Goal: Transaction & Acquisition: Purchase product/service

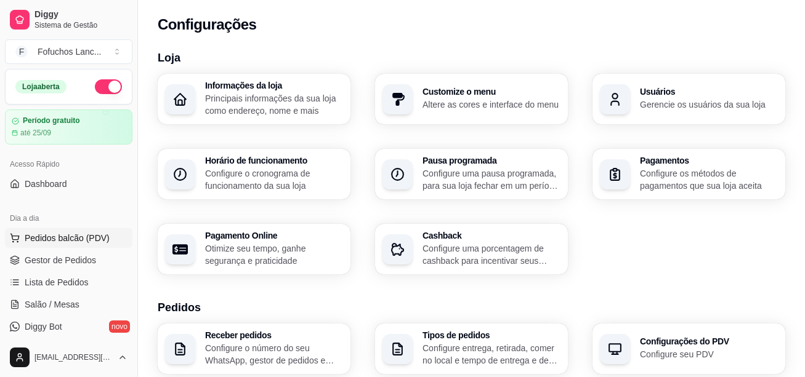
click at [56, 243] on span "Pedidos balcão (PDV)" at bounding box center [67, 238] width 85 height 12
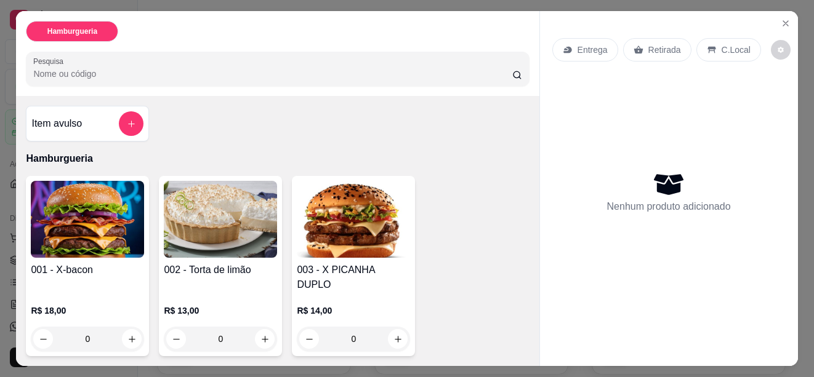
click at [164, 248] on img at bounding box center [220, 219] width 113 height 77
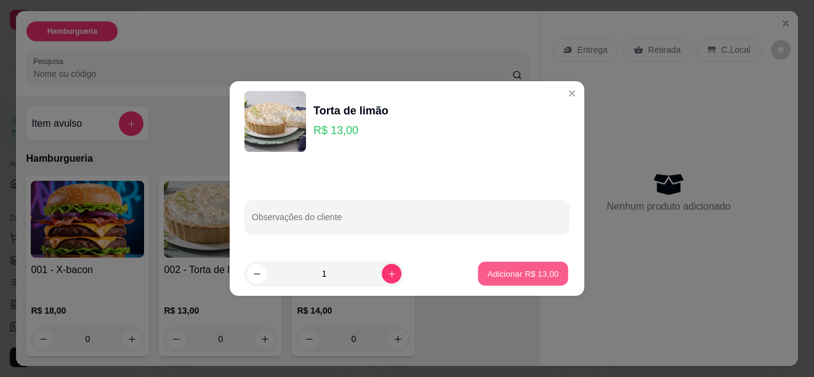
click at [494, 273] on p "Adicionar R$ 13,00" at bounding box center [523, 274] width 71 height 12
type input "1"
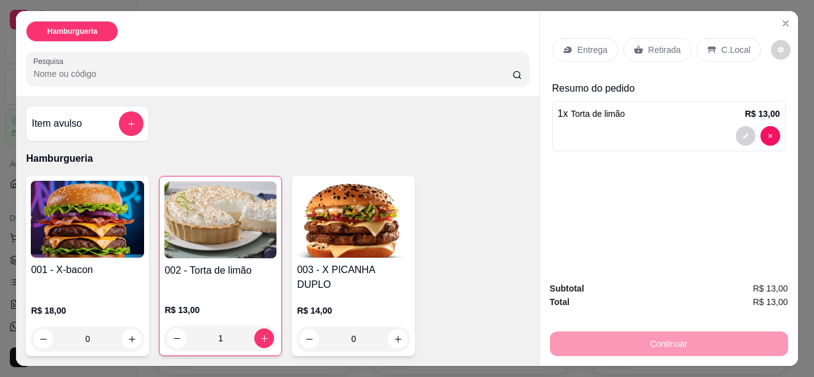
click at [102, 212] on img at bounding box center [87, 219] width 113 height 77
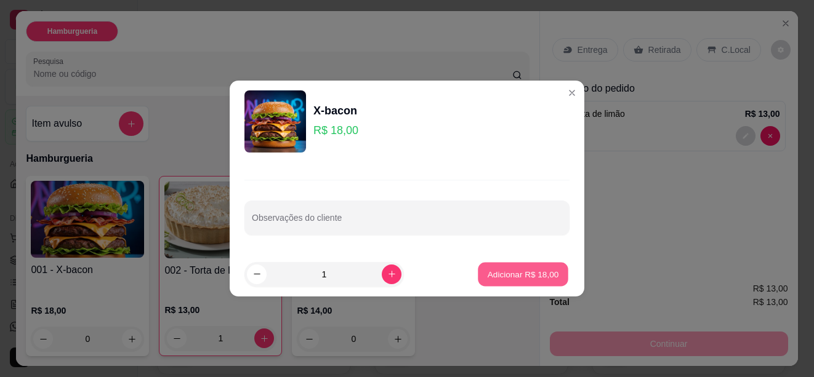
click at [519, 273] on p "Adicionar R$ 18,00" at bounding box center [523, 274] width 71 height 12
type input "1"
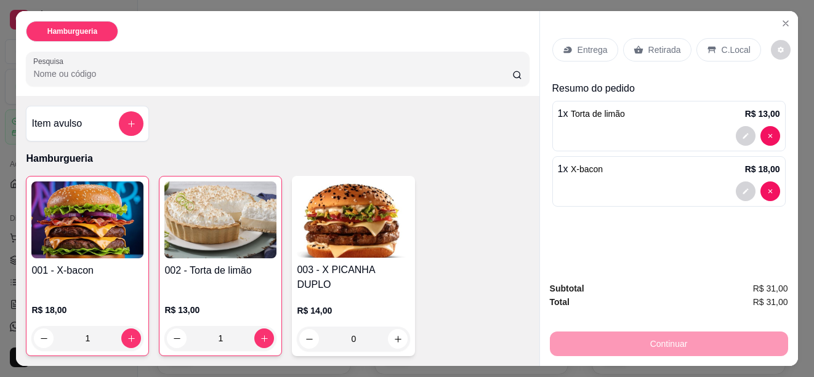
click at [589, 46] on p "Entrega" at bounding box center [593, 50] width 30 height 12
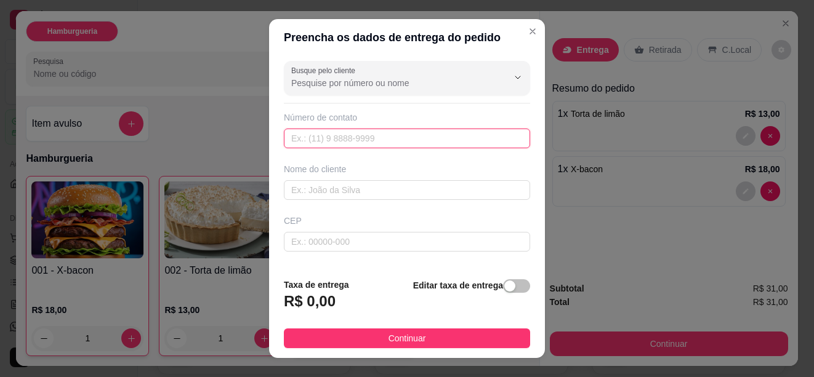
click at [395, 142] on input "text" at bounding box center [407, 139] width 246 height 20
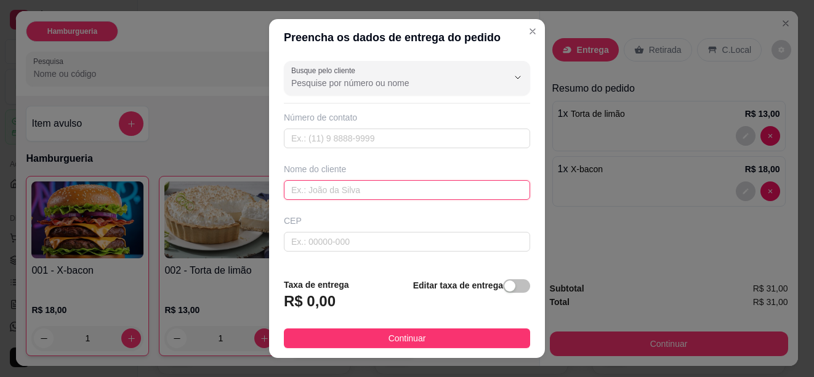
click at [367, 183] on input "text" at bounding box center [407, 190] width 246 height 20
click at [364, 227] on div "CEP" at bounding box center [407, 233] width 254 height 37
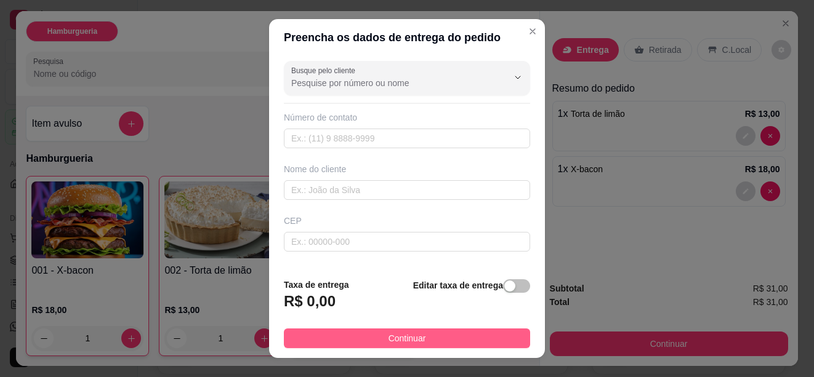
click at [353, 335] on button "Continuar" at bounding box center [407, 339] width 246 height 20
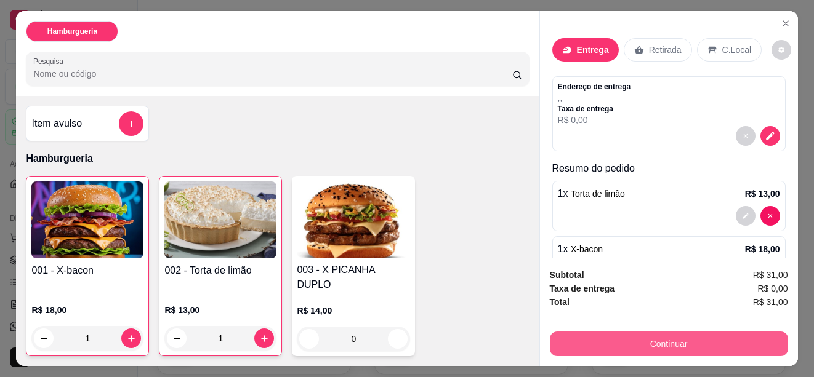
click at [649, 340] on button "Continuar" at bounding box center [669, 344] width 238 height 25
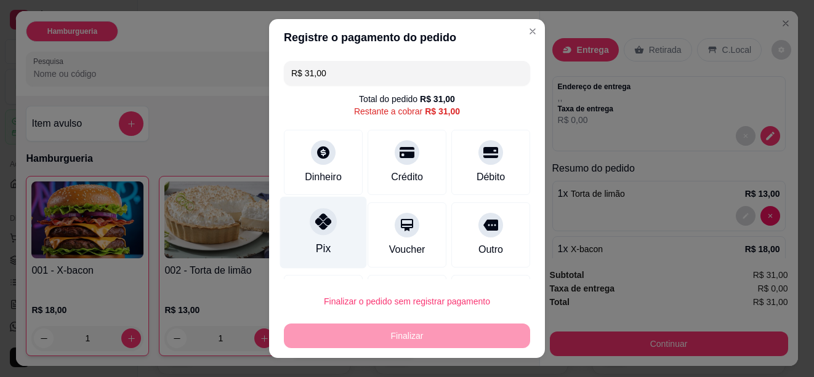
click at [324, 226] on div at bounding box center [323, 221] width 27 height 27
type input "R$ 0,00"
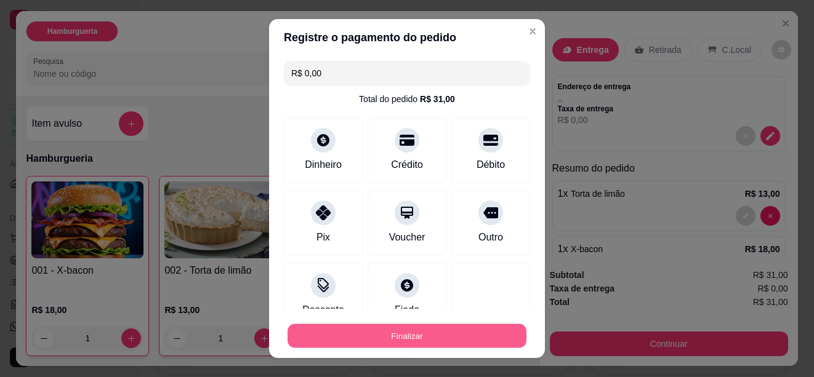
click at [403, 337] on button "Finalizar" at bounding box center [407, 336] width 239 height 24
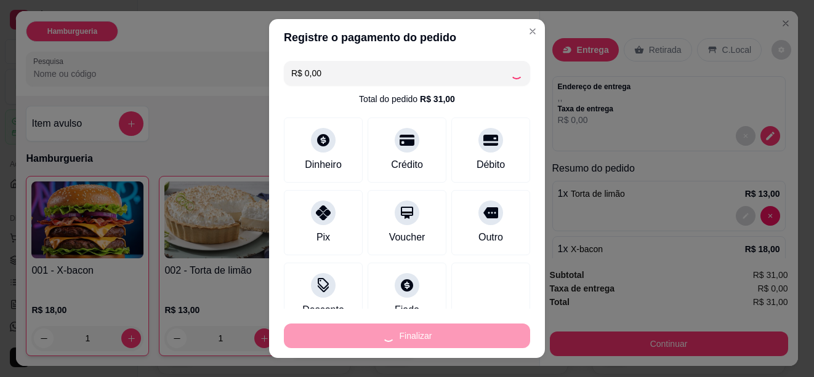
type input "0"
type input "-R$ 31,00"
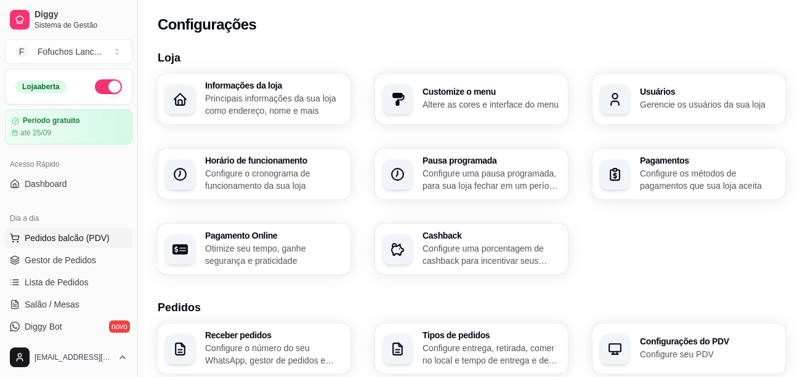
click at [39, 241] on span "Pedidos balcão (PDV)" at bounding box center [67, 238] width 85 height 12
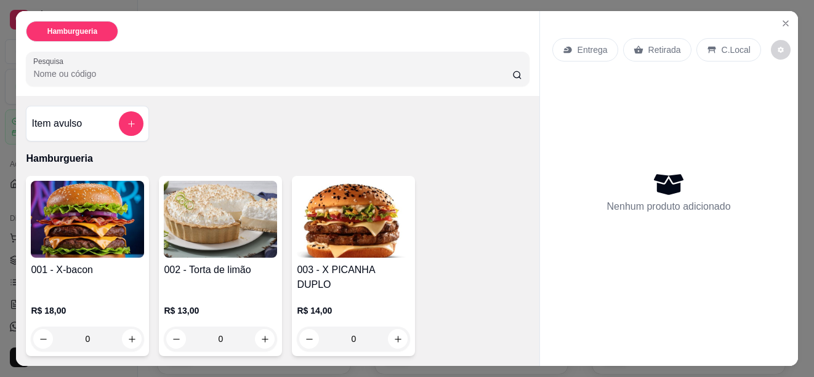
click at [348, 226] on img at bounding box center [353, 219] width 113 height 77
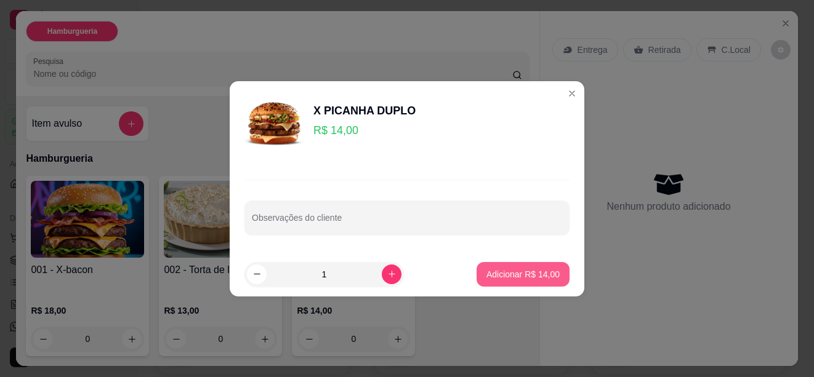
click at [522, 270] on p "Adicionar R$ 14,00" at bounding box center [522, 274] width 73 height 12
type input "1"
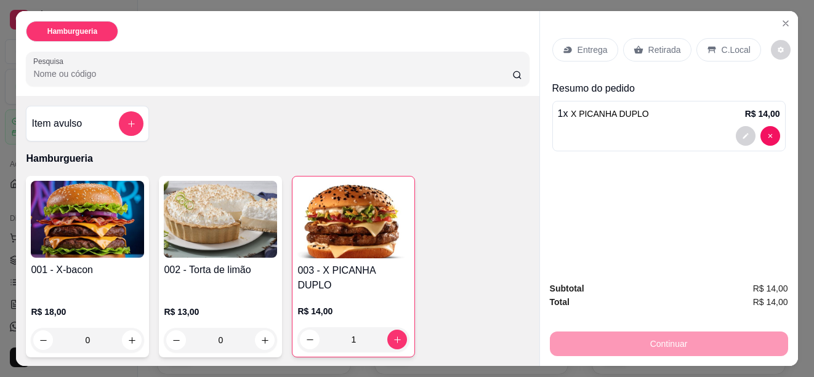
click at [207, 233] on img at bounding box center [220, 219] width 113 height 77
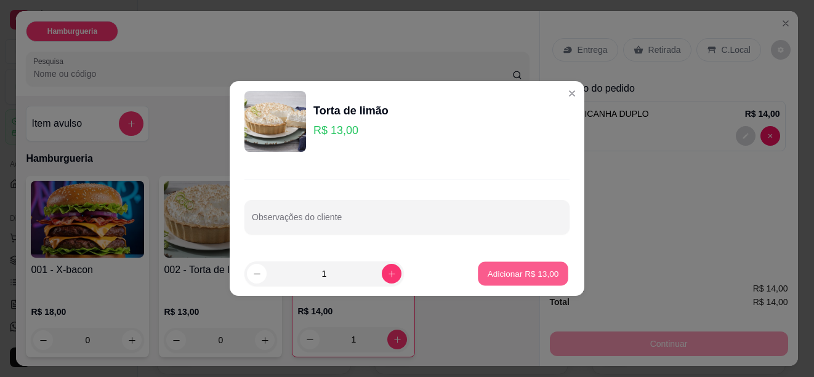
click at [502, 277] on p "Adicionar R$ 13,00" at bounding box center [523, 274] width 71 height 12
type input "1"
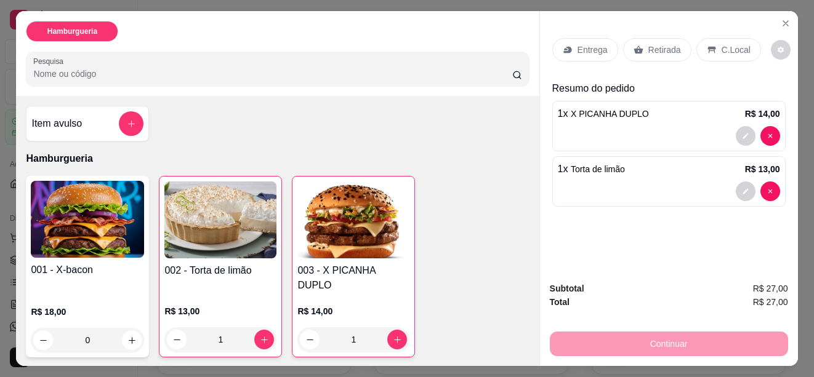
click at [103, 206] on img at bounding box center [87, 219] width 113 height 77
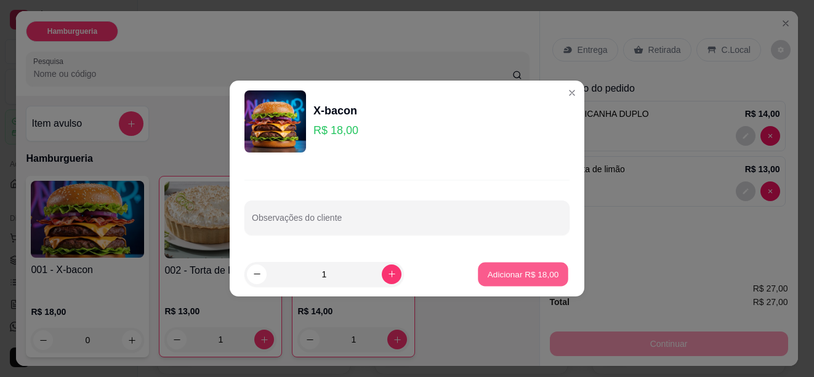
click at [518, 272] on p "Adicionar R$ 18,00" at bounding box center [523, 274] width 71 height 12
type input "1"
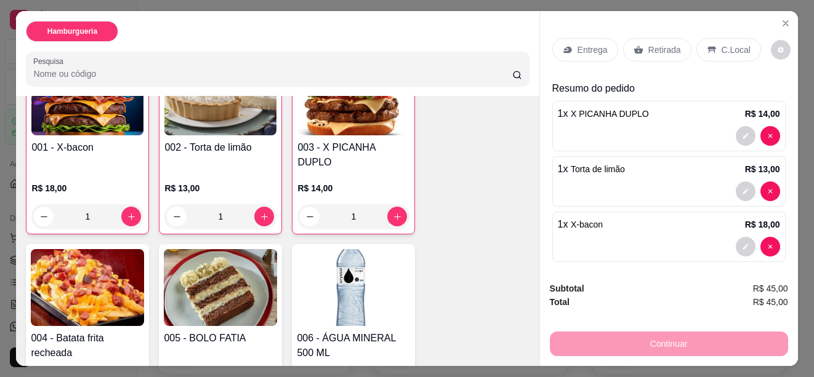
scroll to position [177, 0]
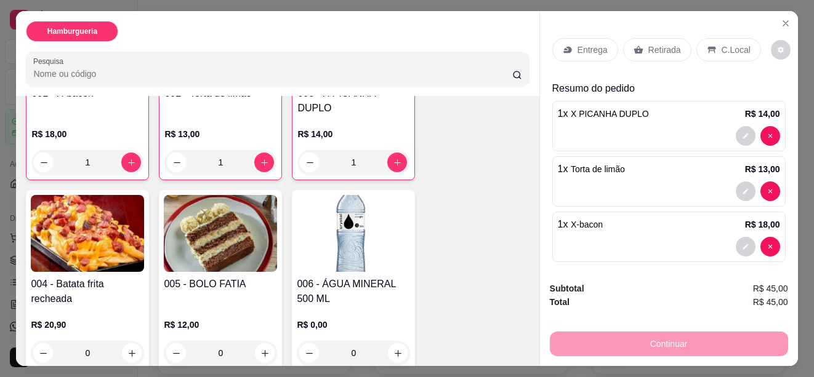
click at [348, 224] on img at bounding box center [353, 233] width 113 height 77
click at [212, 213] on img at bounding box center [220, 233] width 113 height 77
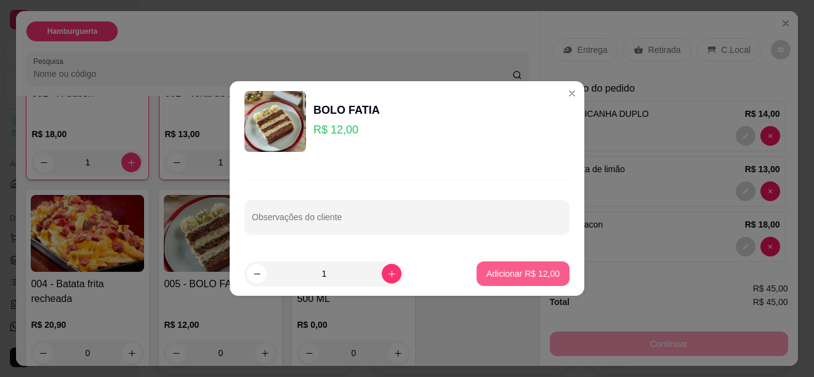
click at [503, 267] on button "Adicionar R$ 12,00" at bounding box center [523, 274] width 93 height 25
type input "1"
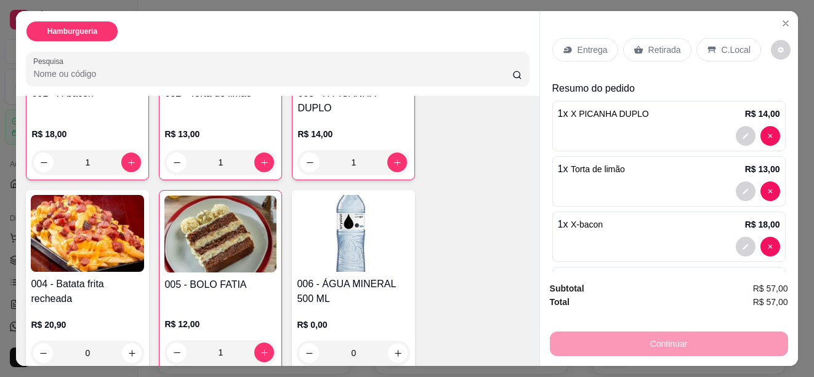
click at [80, 203] on img at bounding box center [87, 233] width 113 height 77
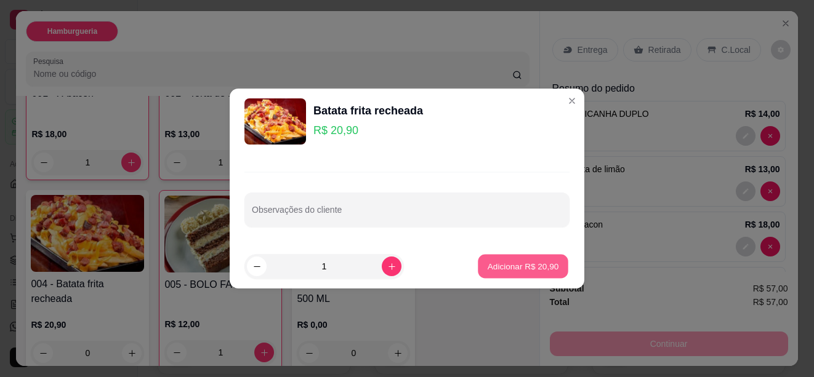
click at [510, 268] on p "Adicionar R$ 20,90" at bounding box center [523, 266] width 71 height 12
type input "1"
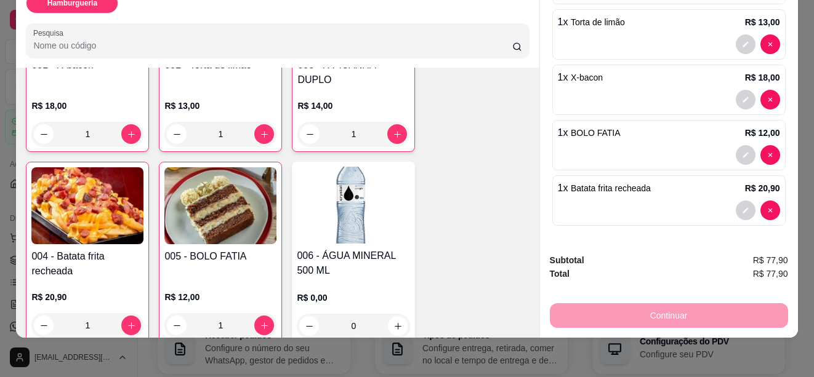
scroll to position [0, 0]
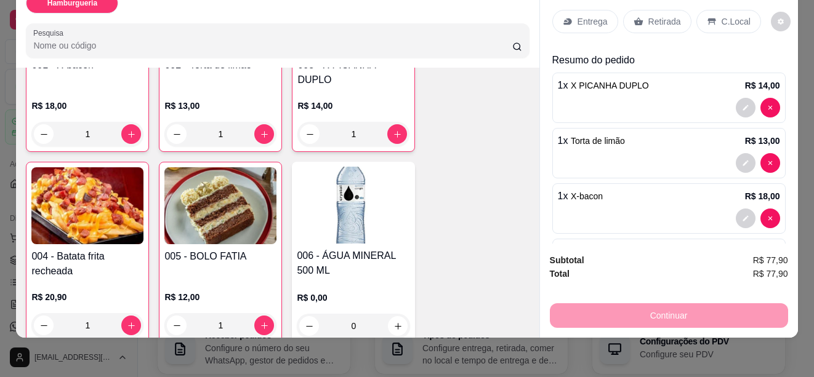
click at [587, 15] on p "Entrega" at bounding box center [593, 21] width 30 height 12
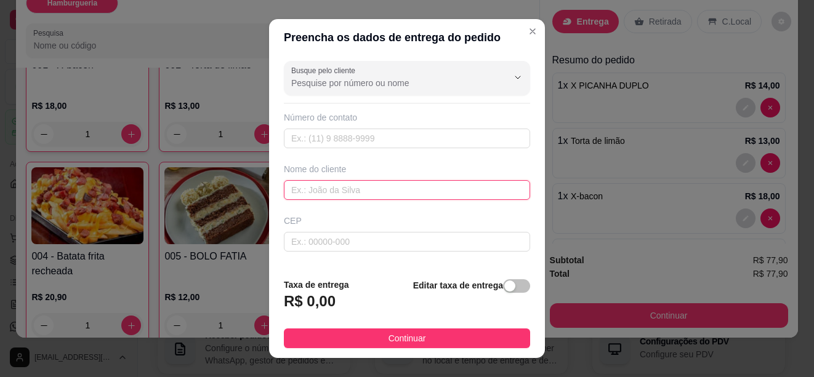
click at [338, 191] on input "text" at bounding box center [407, 190] width 246 height 20
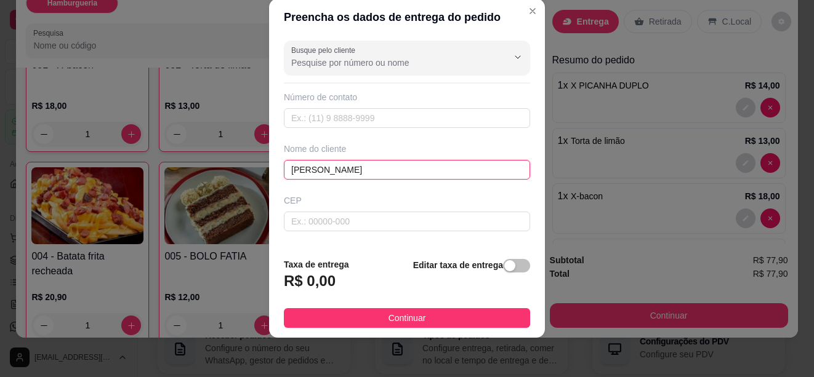
type input "[PERSON_NAME]"
click at [320, 277] on h3 "R$ 0,00" at bounding box center [310, 282] width 52 height 20
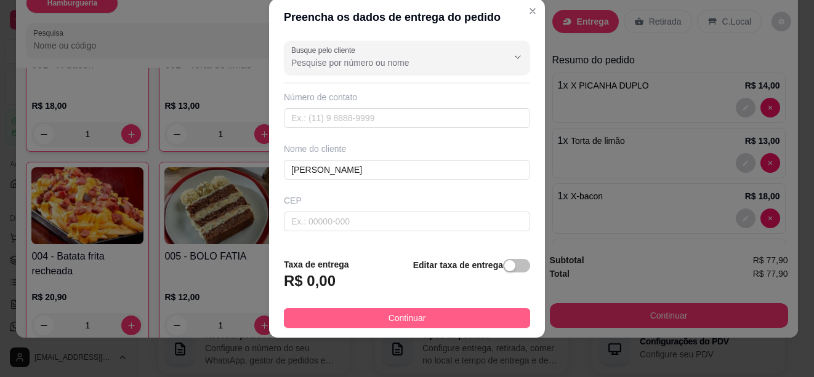
click at [414, 318] on span "Continuar" at bounding box center [408, 319] width 38 height 14
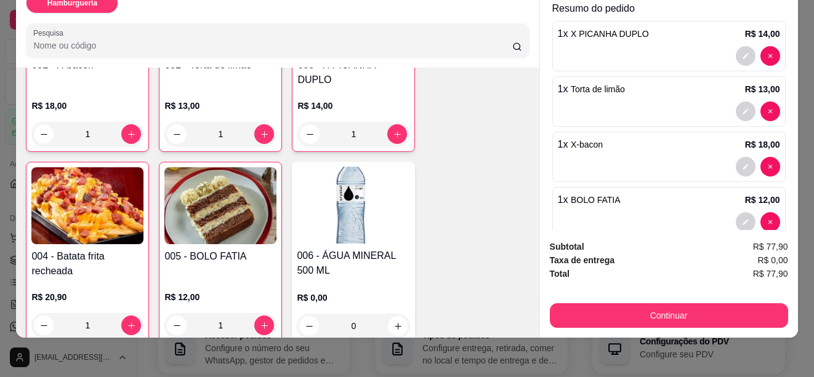
scroll to position [265, 0]
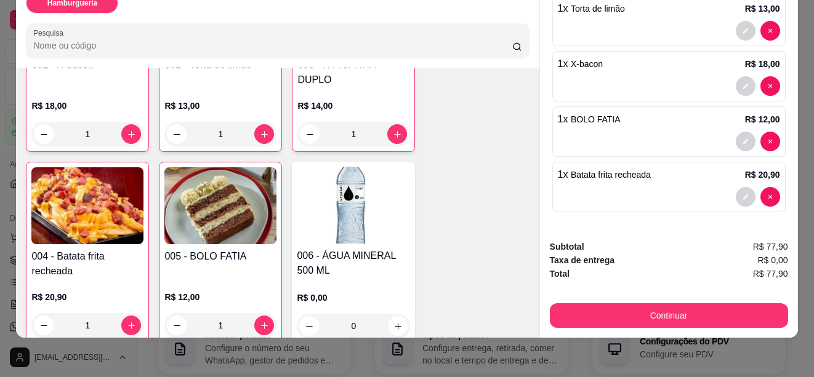
click at [613, 132] on div at bounding box center [669, 142] width 222 height 20
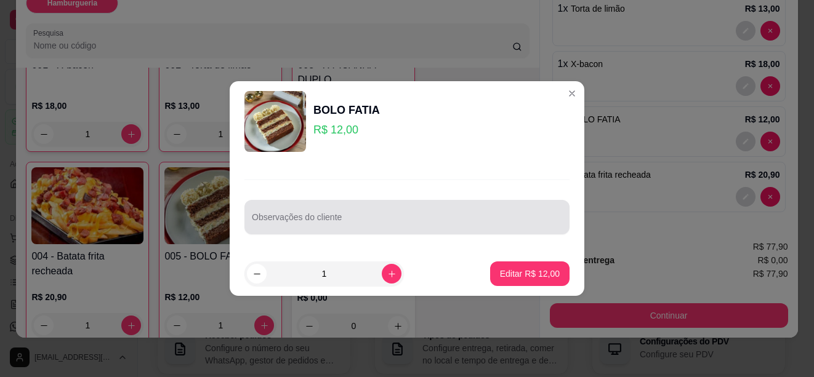
click at [342, 219] on input "Observações do cliente" at bounding box center [407, 222] width 310 height 12
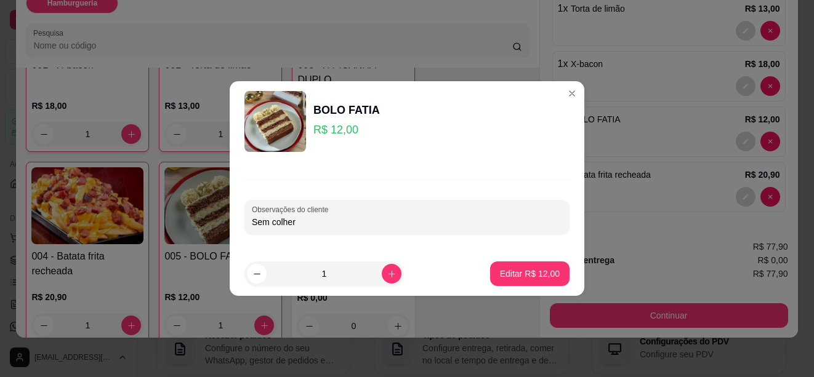
type input "Sem colher"
click at [395, 212] on div "Sem colher" at bounding box center [407, 217] width 310 height 25
click at [514, 271] on p "Editar R$ 12,00" at bounding box center [530, 274] width 60 height 12
type input "0"
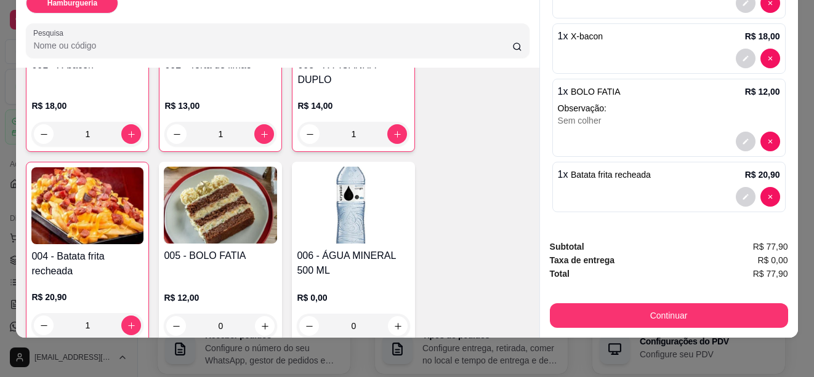
scroll to position [170, 0]
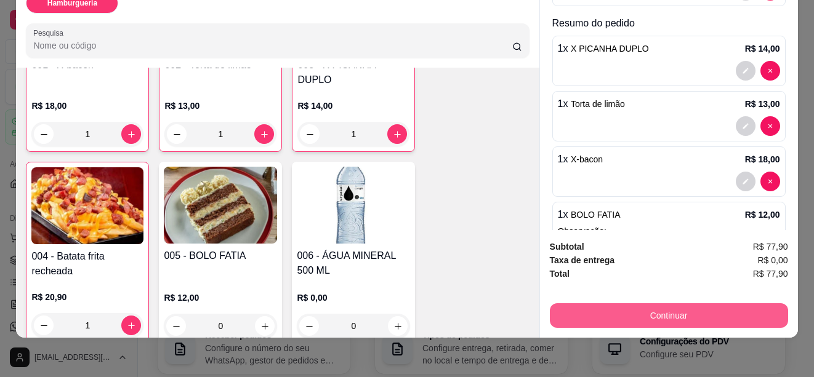
click at [643, 304] on button "Continuar" at bounding box center [669, 316] width 238 height 25
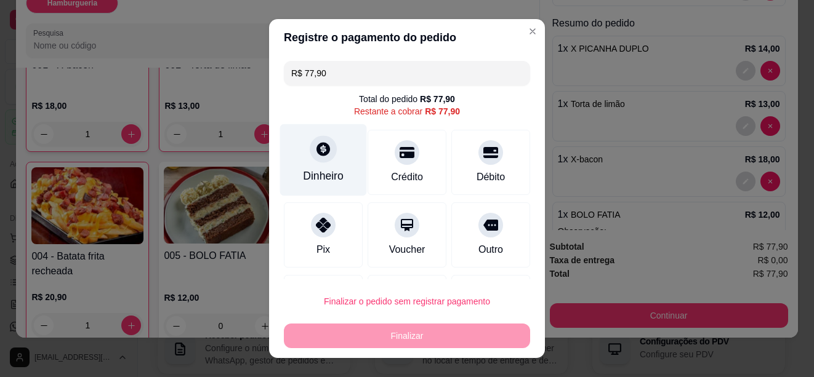
click at [316, 150] on icon at bounding box center [323, 149] width 14 height 14
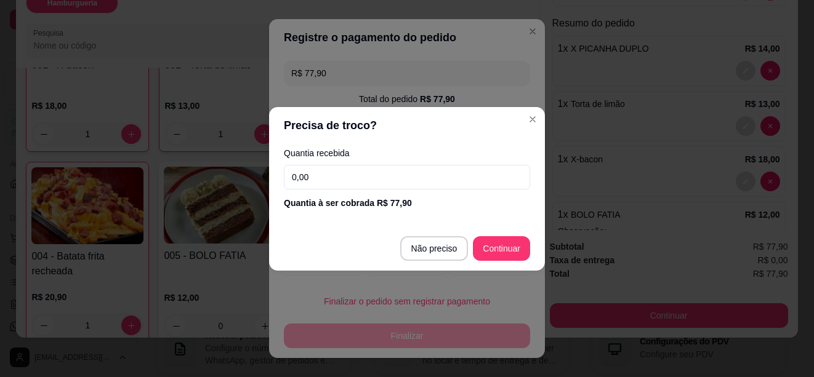
click at [316, 180] on input "0,00" at bounding box center [407, 177] width 246 height 25
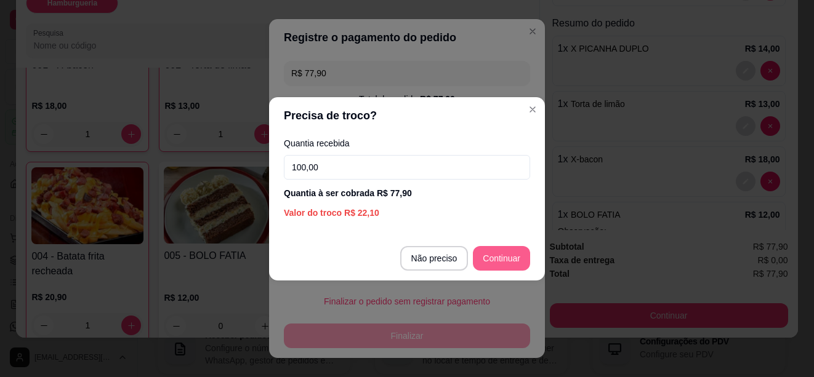
type input "100,00"
type input "R$ 0,00"
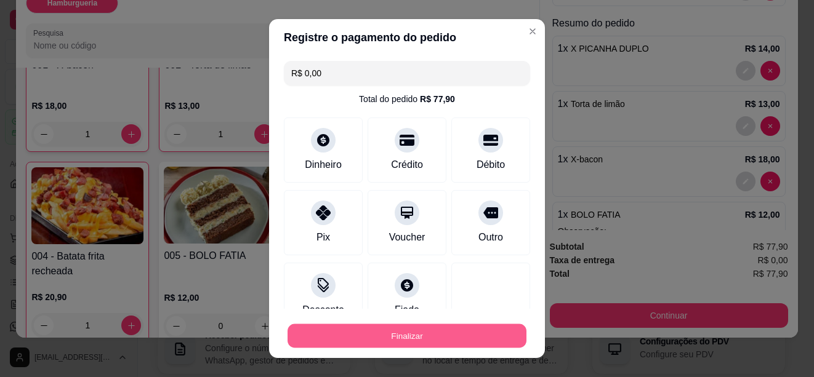
click at [417, 332] on button "Finalizar" at bounding box center [407, 336] width 239 height 24
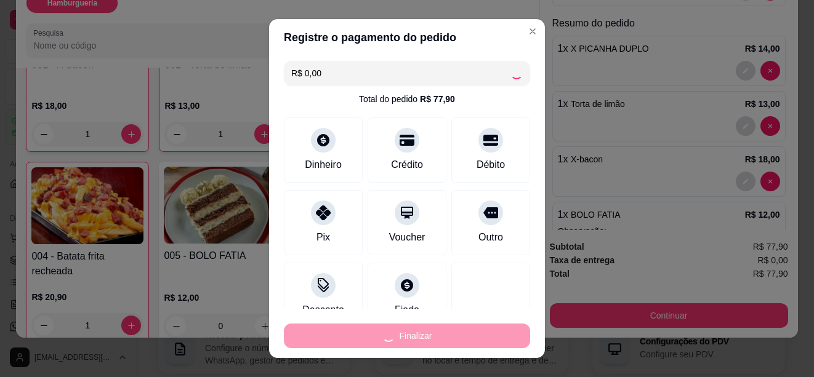
type input "0"
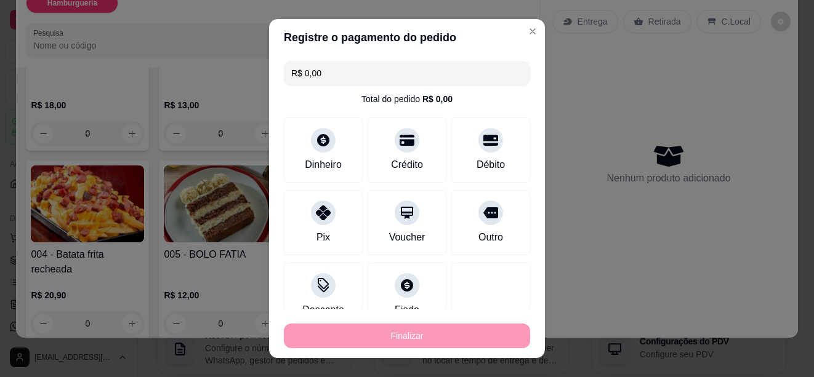
type input "-R$ 77,90"
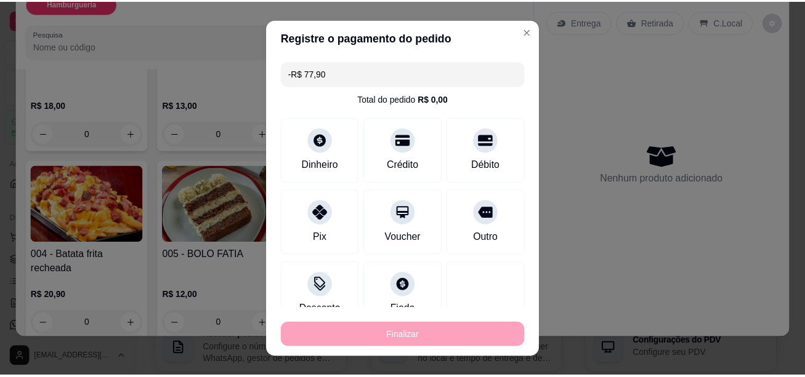
scroll to position [0, 0]
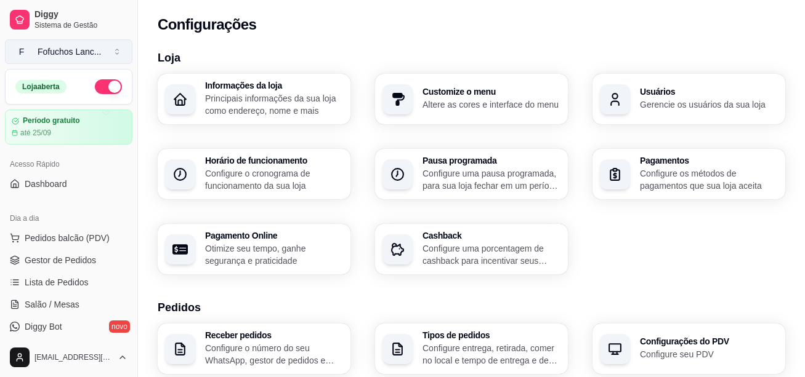
click at [91, 49] on div "Fofuchos Lanc ..." at bounding box center [70, 52] width 64 height 12
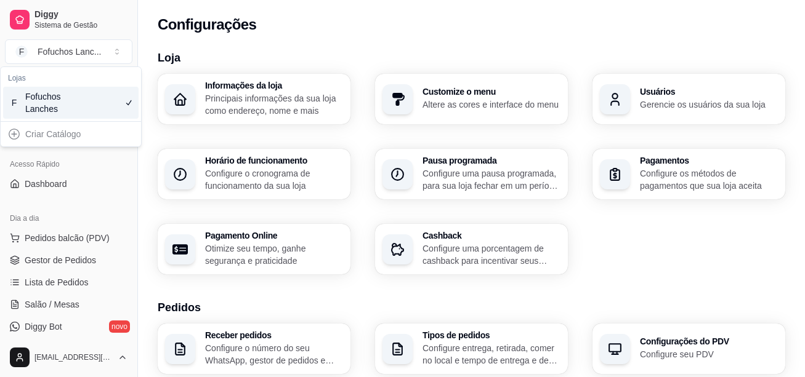
click at [126, 102] on icon "Suggestions" at bounding box center [129, 103] width 10 height 10
